Goal: Check status: Check status

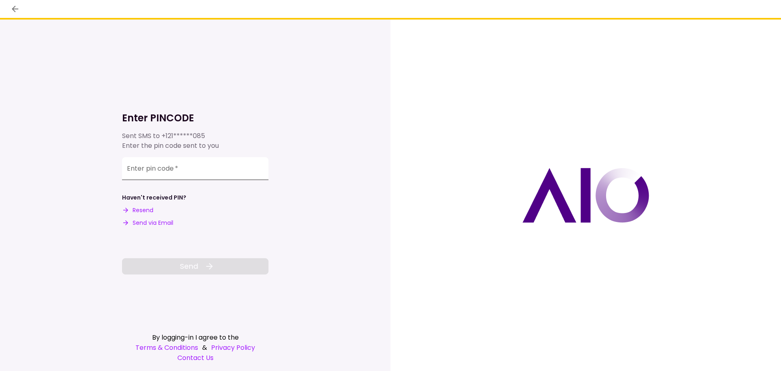
click at [186, 168] on input "Enter pin code   *" at bounding box center [195, 168] width 146 height 23
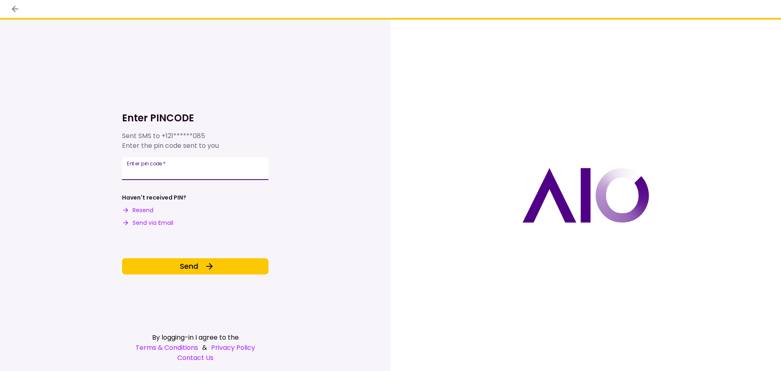
type input "******"
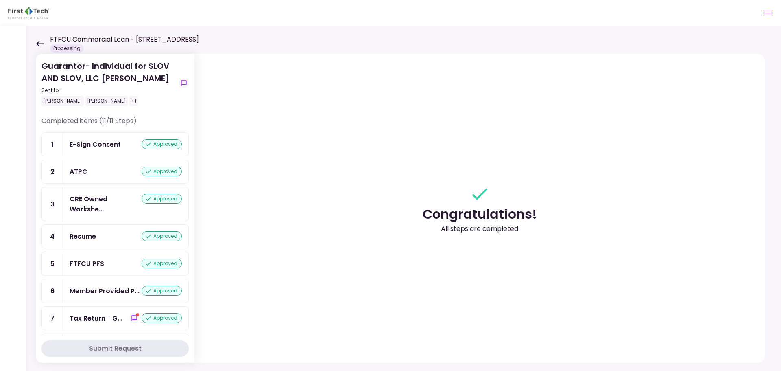
click at [38, 44] on icon at bounding box center [39, 44] width 7 height 6
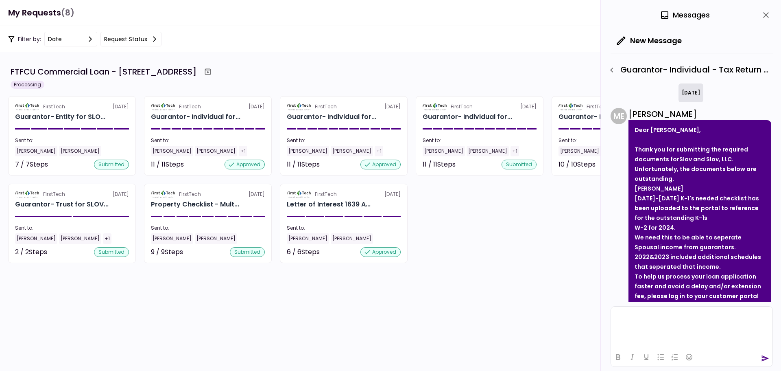
click at [216, 300] on section "FTFCU Commercial Loan - [STREET_ADDRESS] Processing FirstTech [DATE] Guarantor-…" at bounding box center [390, 211] width 781 height 319
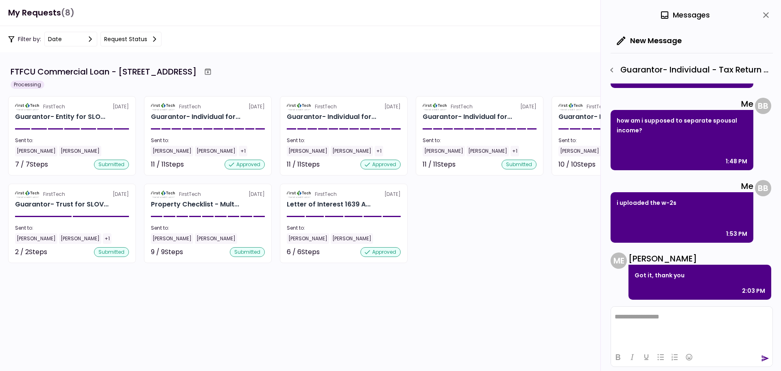
scroll to position [779, 0]
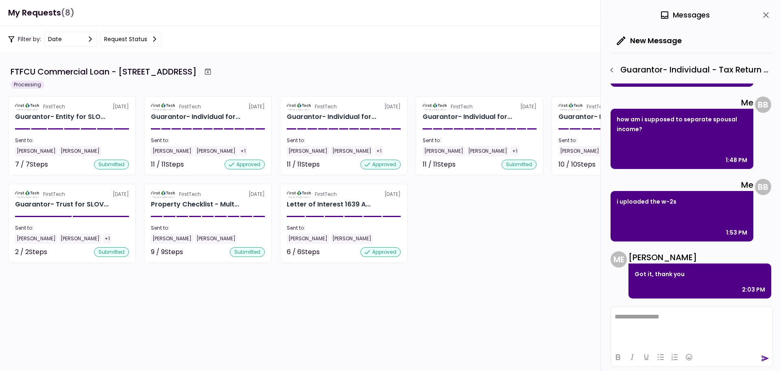
click at [767, 17] on icon "close" at bounding box center [766, 15] width 10 height 10
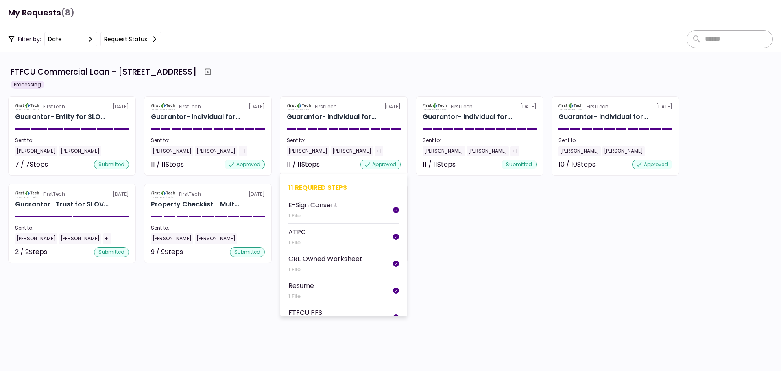
click at [317, 186] on div "11 required steps" at bounding box center [343, 187] width 111 height 10
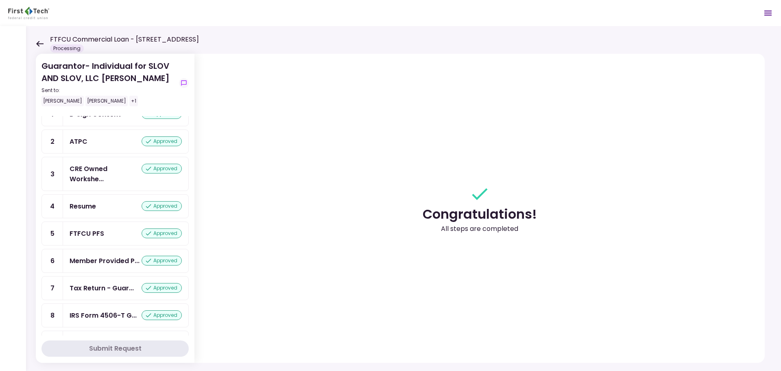
scroll to position [121, 0]
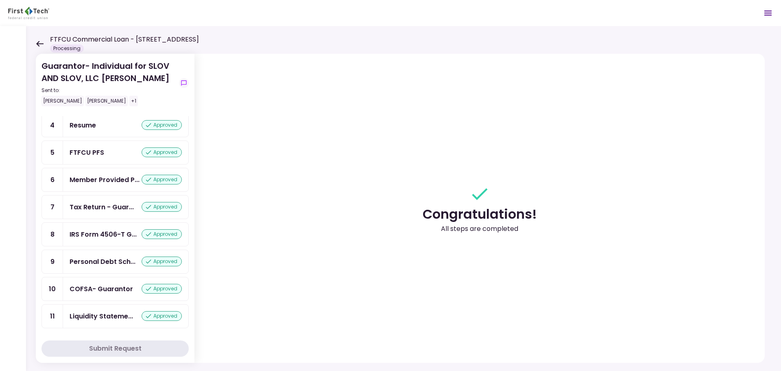
click at [40, 41] on icon at bounding box center [40, 44] width 8 height 6
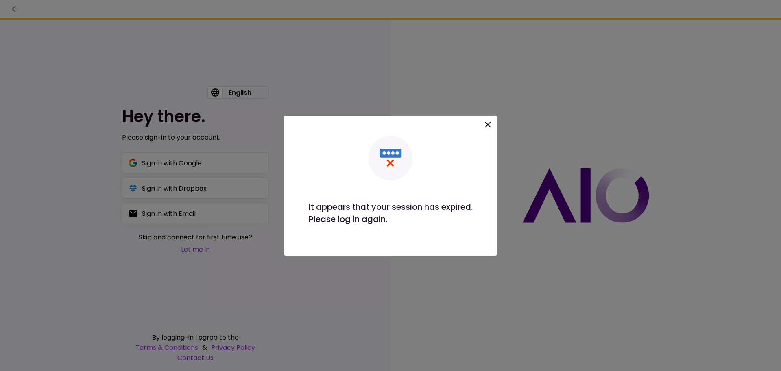
click at [488, 123] on icon at bounding box center [488, 125] width 6 height 6
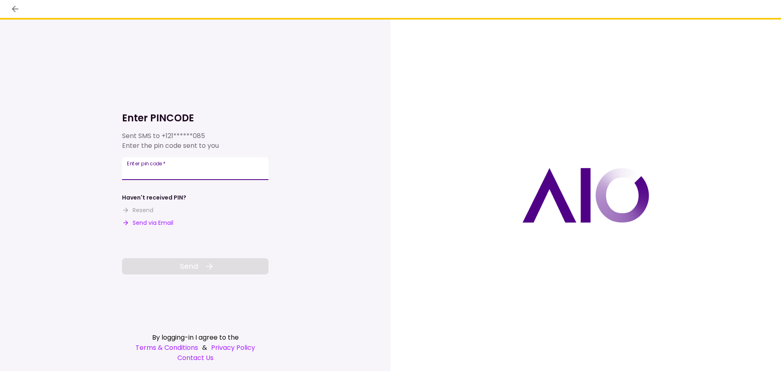
click at [163, 172] on input "Enter pin code   *" at bounding box center [195, 168] width 146 height 23
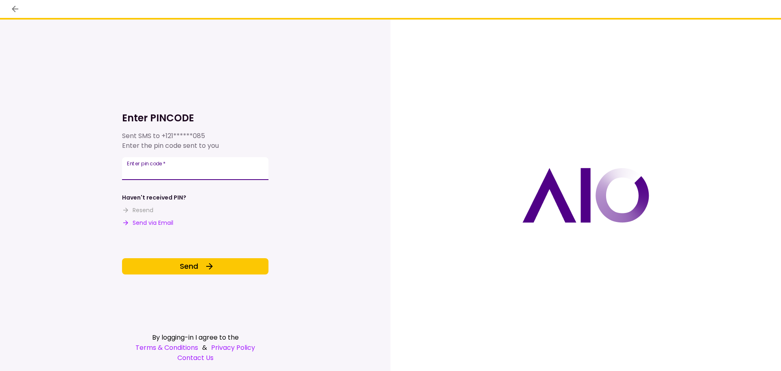
type input "******"
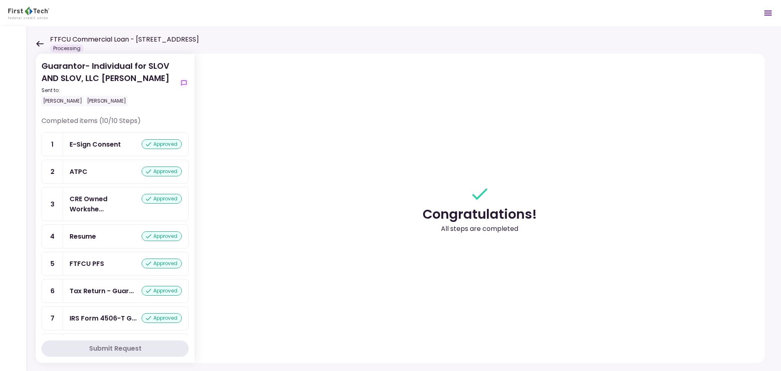
click at [39, 46] on icon at bounding box center [39, 44] width 7 height 6
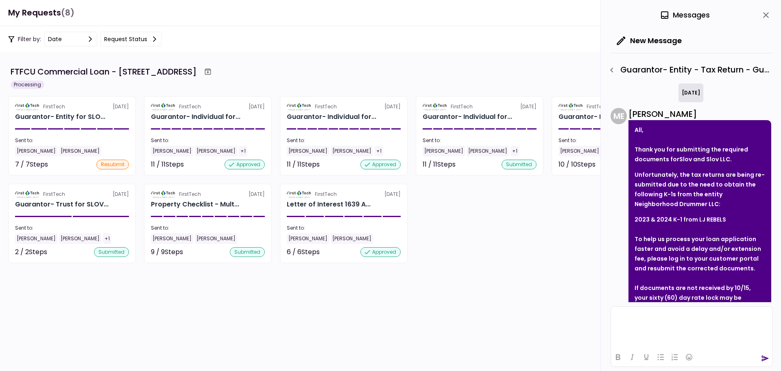
click at [49, 186] on div "7 required steps" at bounding box center [72, 187] width 111 height 10
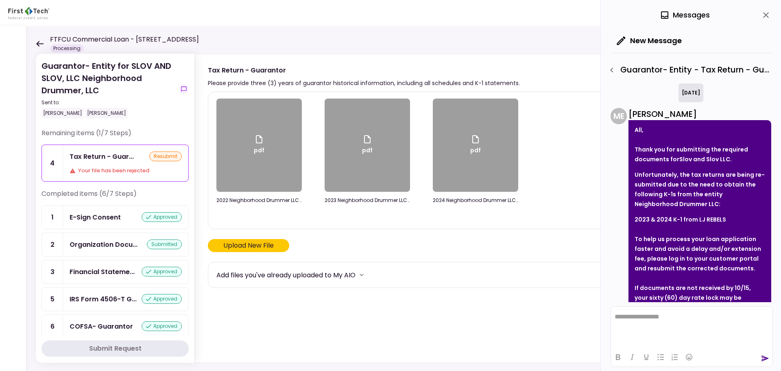
click at [112, 166] on div "Tax Return - Guar... resubmit Your file has been rejected" at bounding box center [125, 163] width 125 height 36
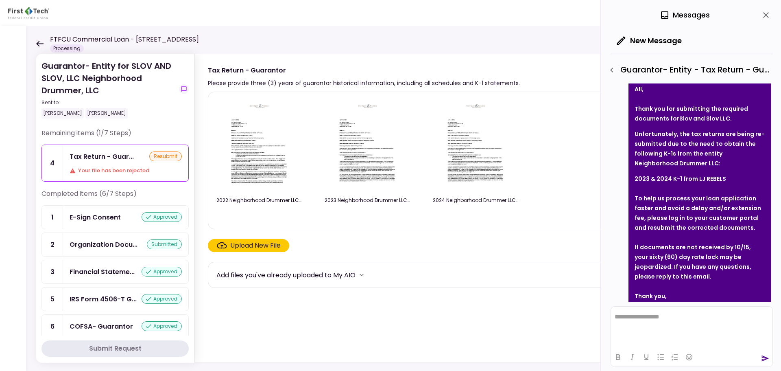
scroll to position [26, 0]
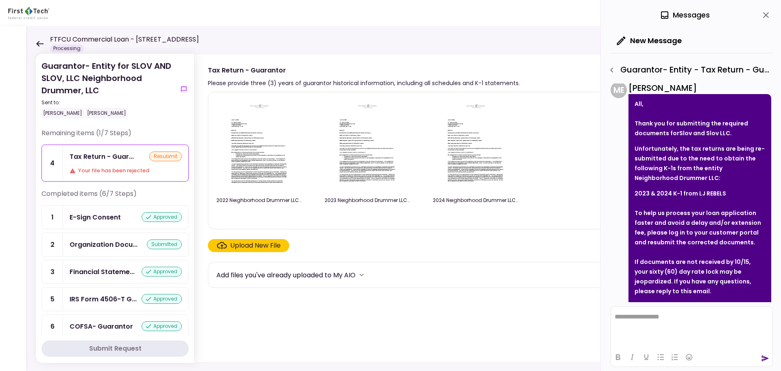
drag, startPoint x: 729, startPoint y: 195, endPoint x: 719, endPoint y: 168, distance: 28.6
click at [719, 168] on div "Unfortunately, the tax returns are being re-submitted due to the need to obtain…" at bounding box center [700, 171] width 131 height 55
copy div "Neighborhood Drummer LLC: 2023 & 2024 K-1 from LJ REBELS"
click at [44, 45] on div "FTFCU Commercial Loan - 1639 Alameda Ave Lakewood OH Processing" at bounding box center [117, 44] width 163 height 18
click at [39, 43] on icon at bounding box center [40, 44] width 8 height 6
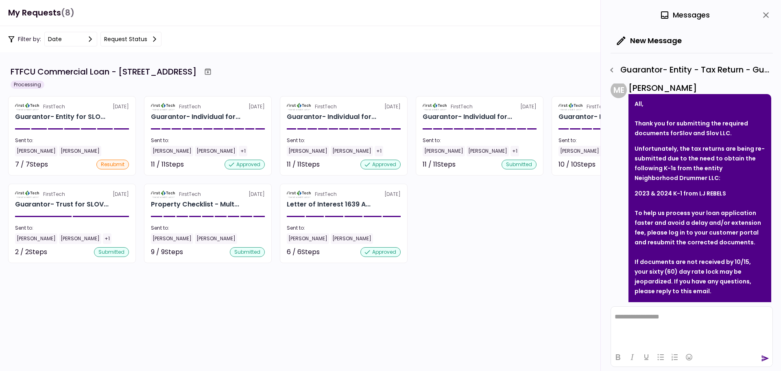
click at [766, 11] on icon "close" at bounding box center [766, 15] width 10 height 10
